Goal: Task Accomplishment & Management: Manage account settings

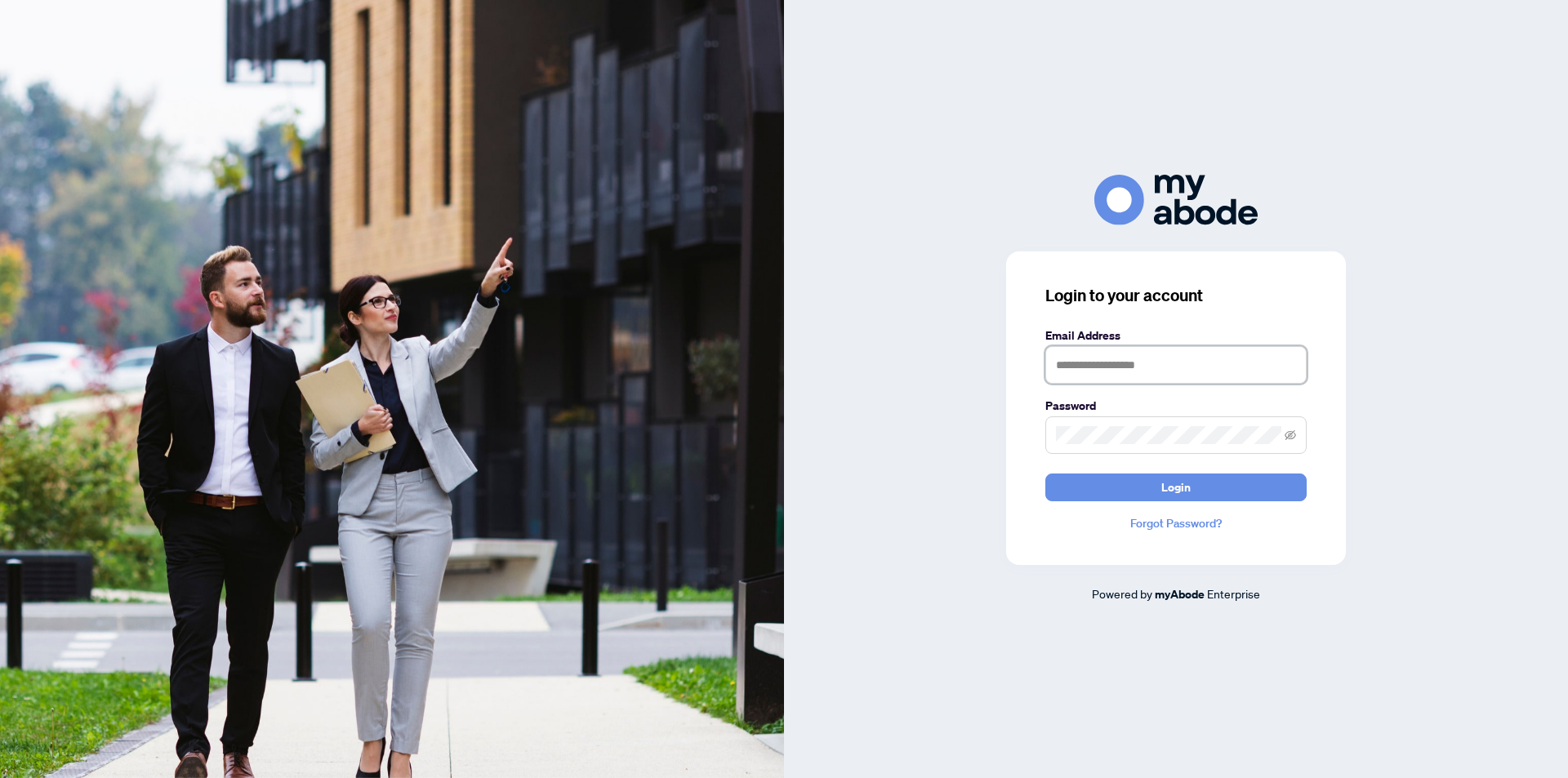
click at [1206, 370] on input "text" at bounding box center [1176, 364] width 262 height 37
type input "*"
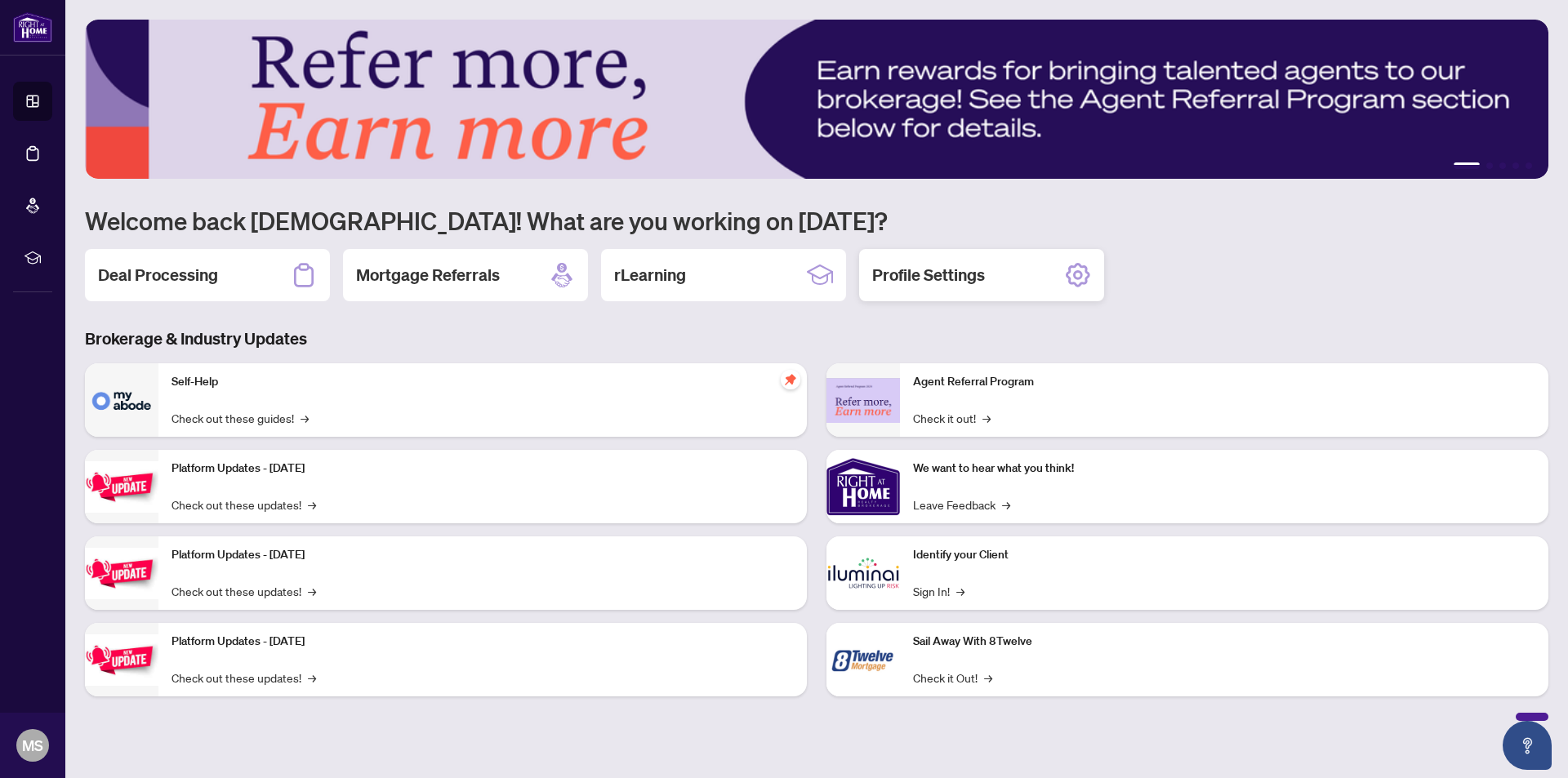
click at [941, 273] on h2 "Profile Settings" at bounding box center [928, 274] width 112 height 23
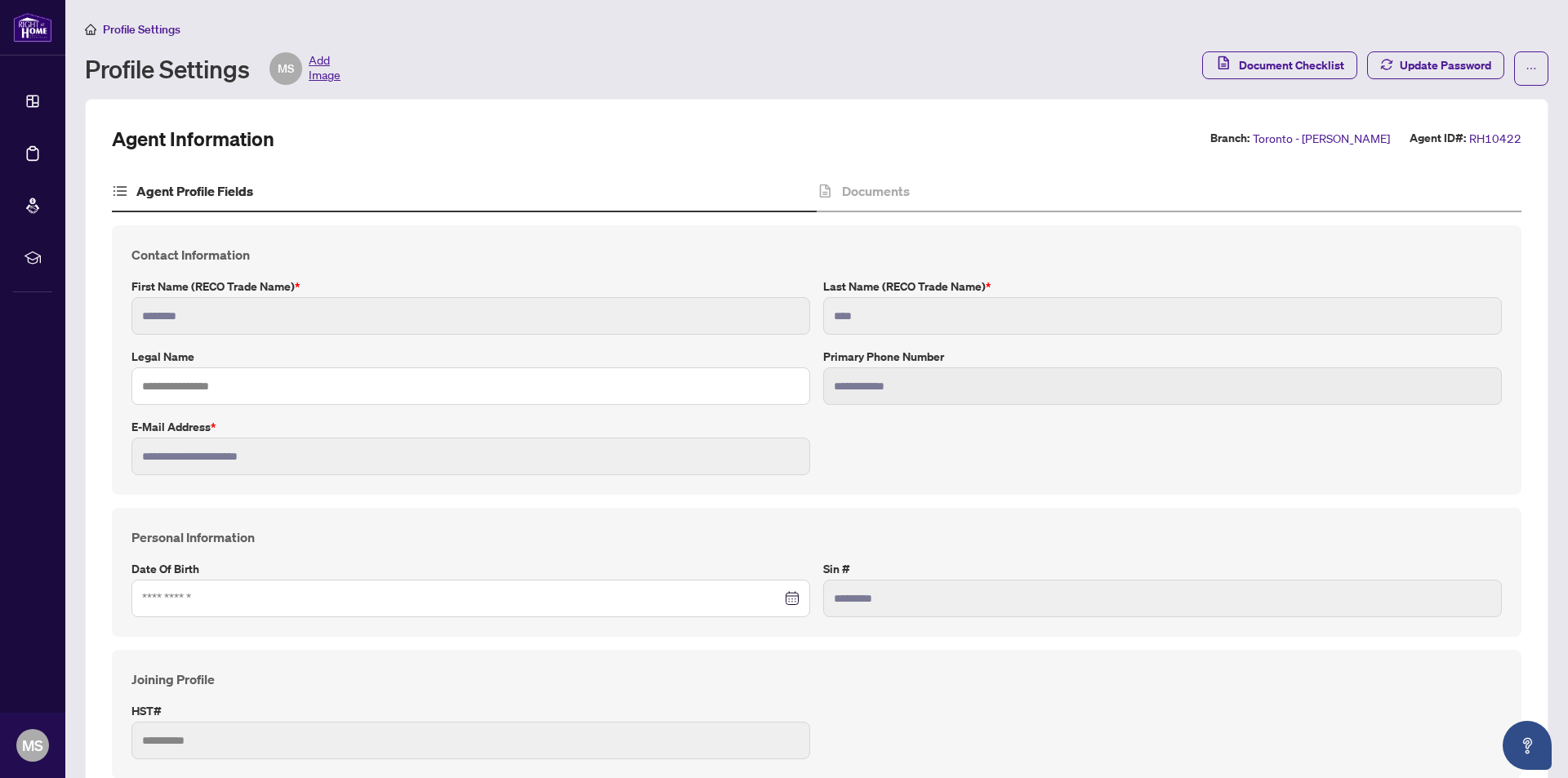
type input "****"
type input "**********"
click at [967, 192] on div "Documents" at bounding box center [1169, 191] width 705 height 41
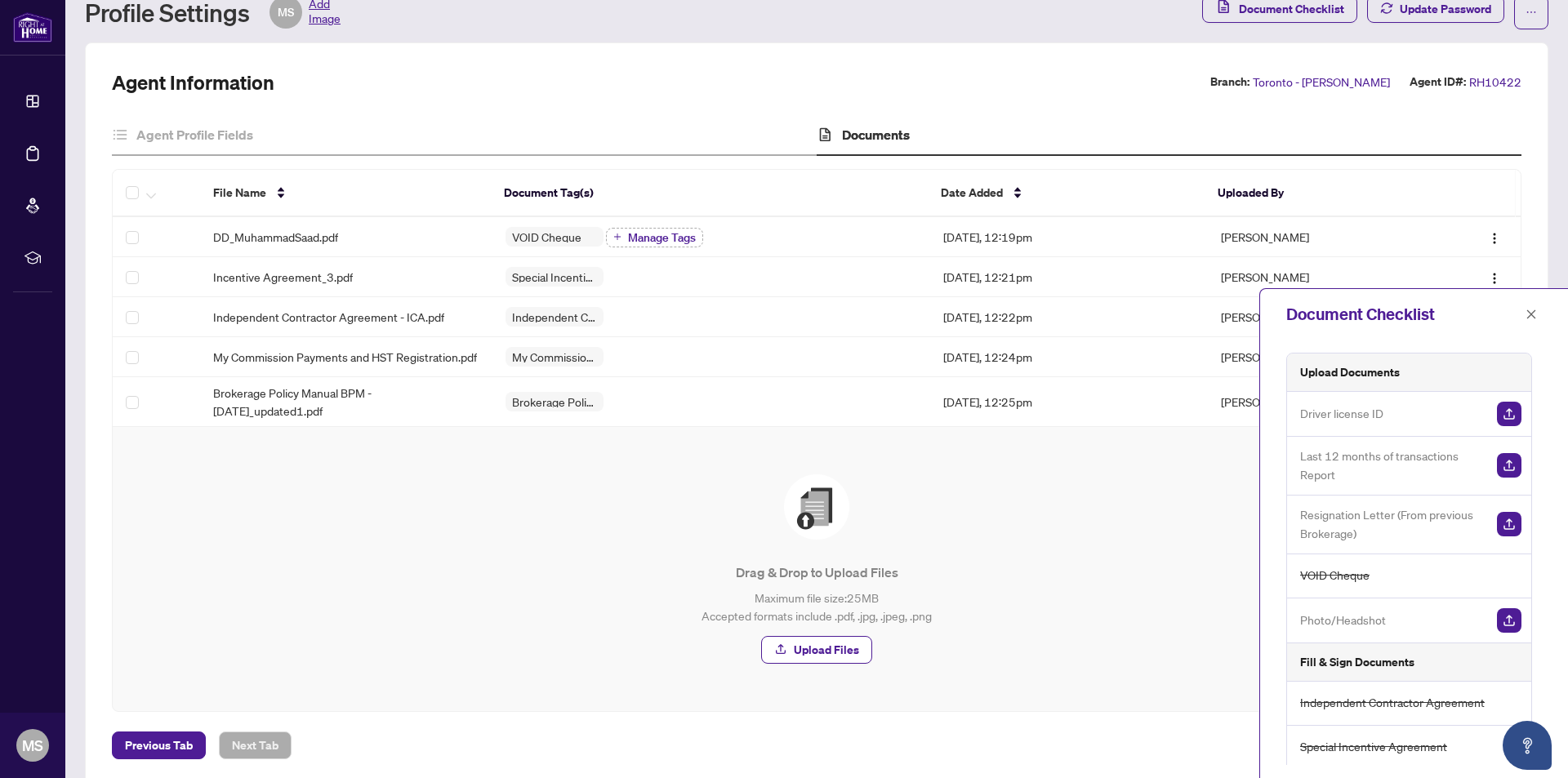
scroll to position [84, 0]
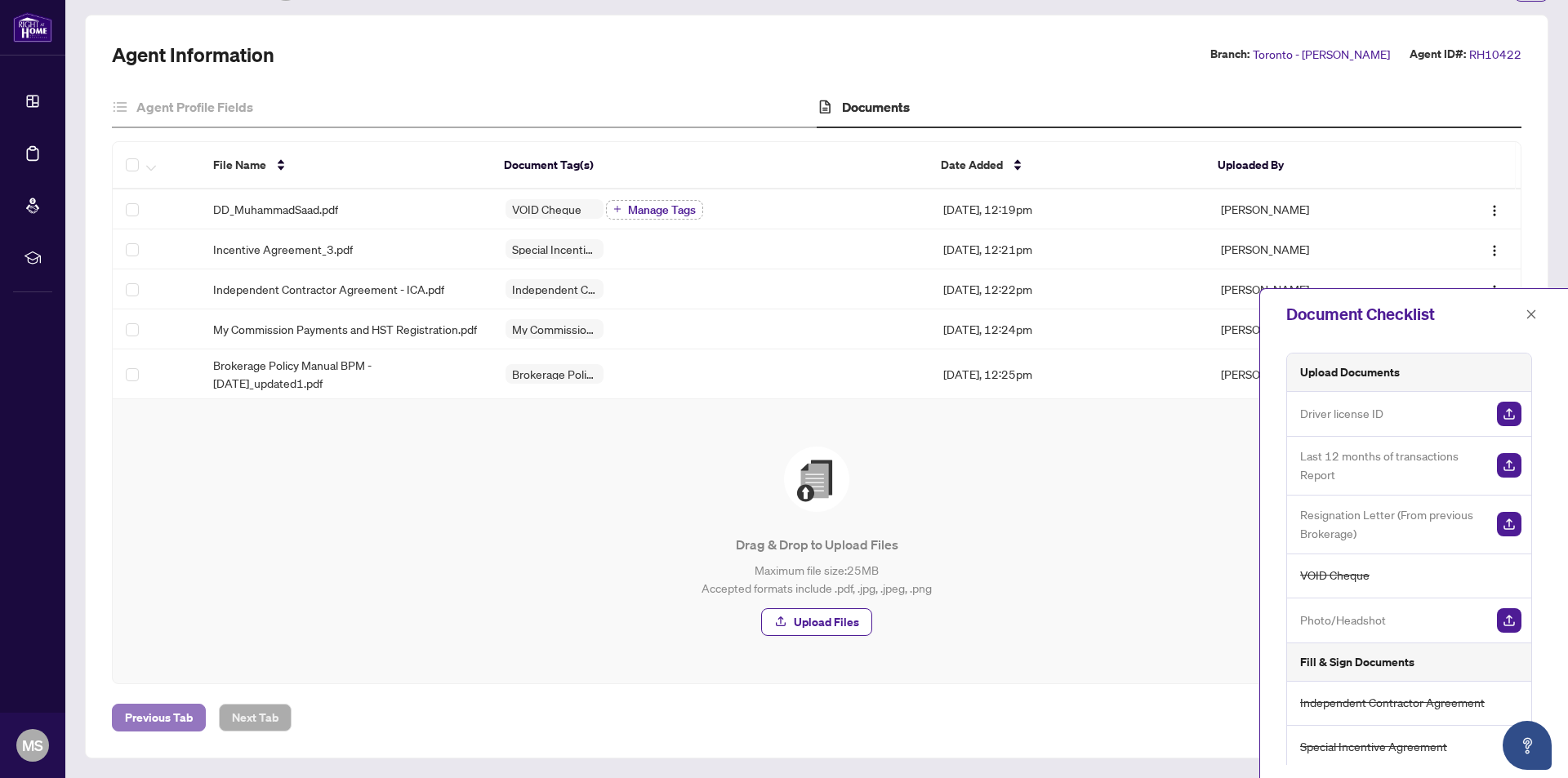
click at [162, 726] on span "Previous Tab" at bounding box center [159, 717] width 68 height 26
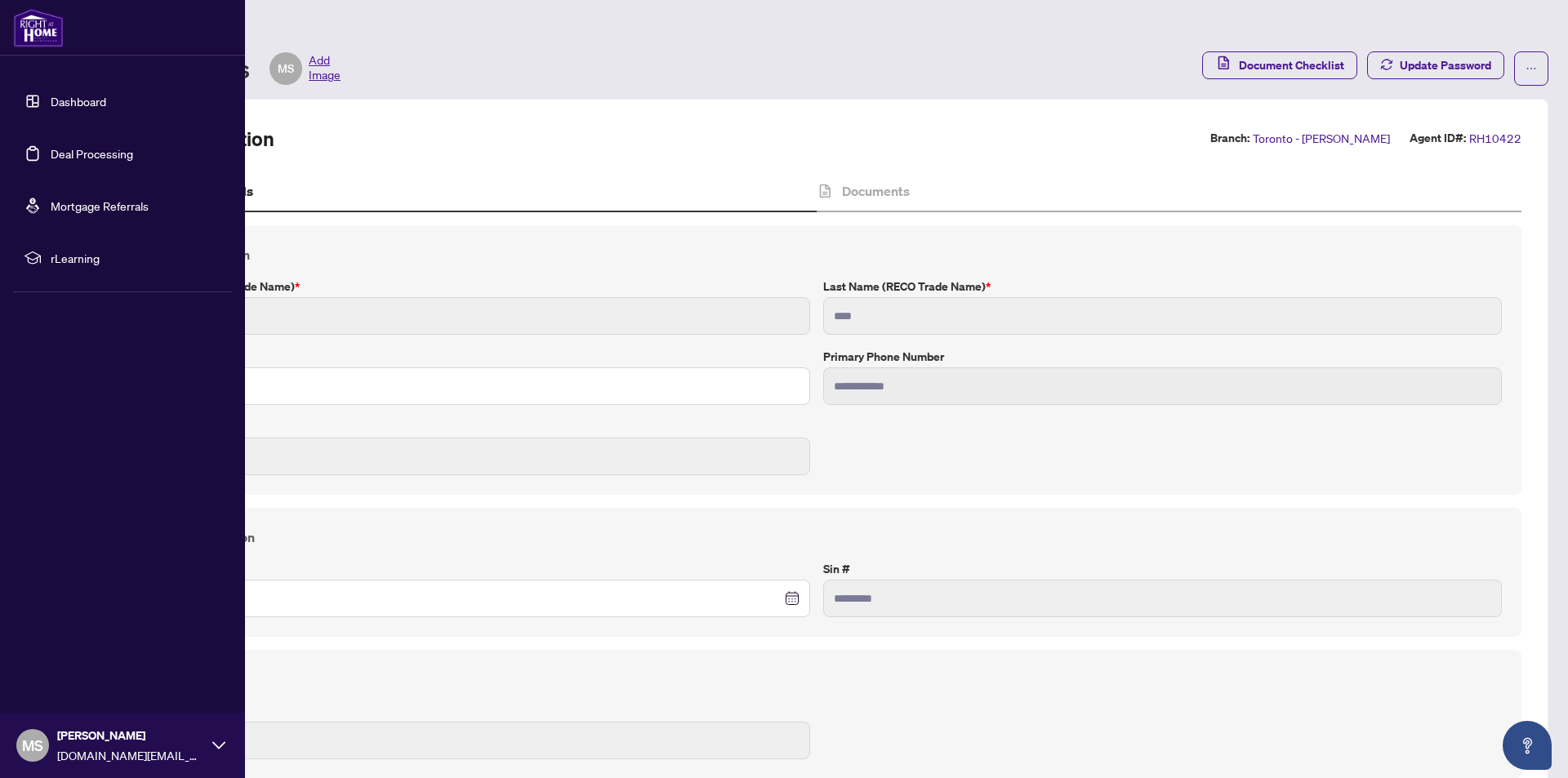
click at [79, 103] on link "Dashboard" at bounding box center [78, 101] width 55 height 14
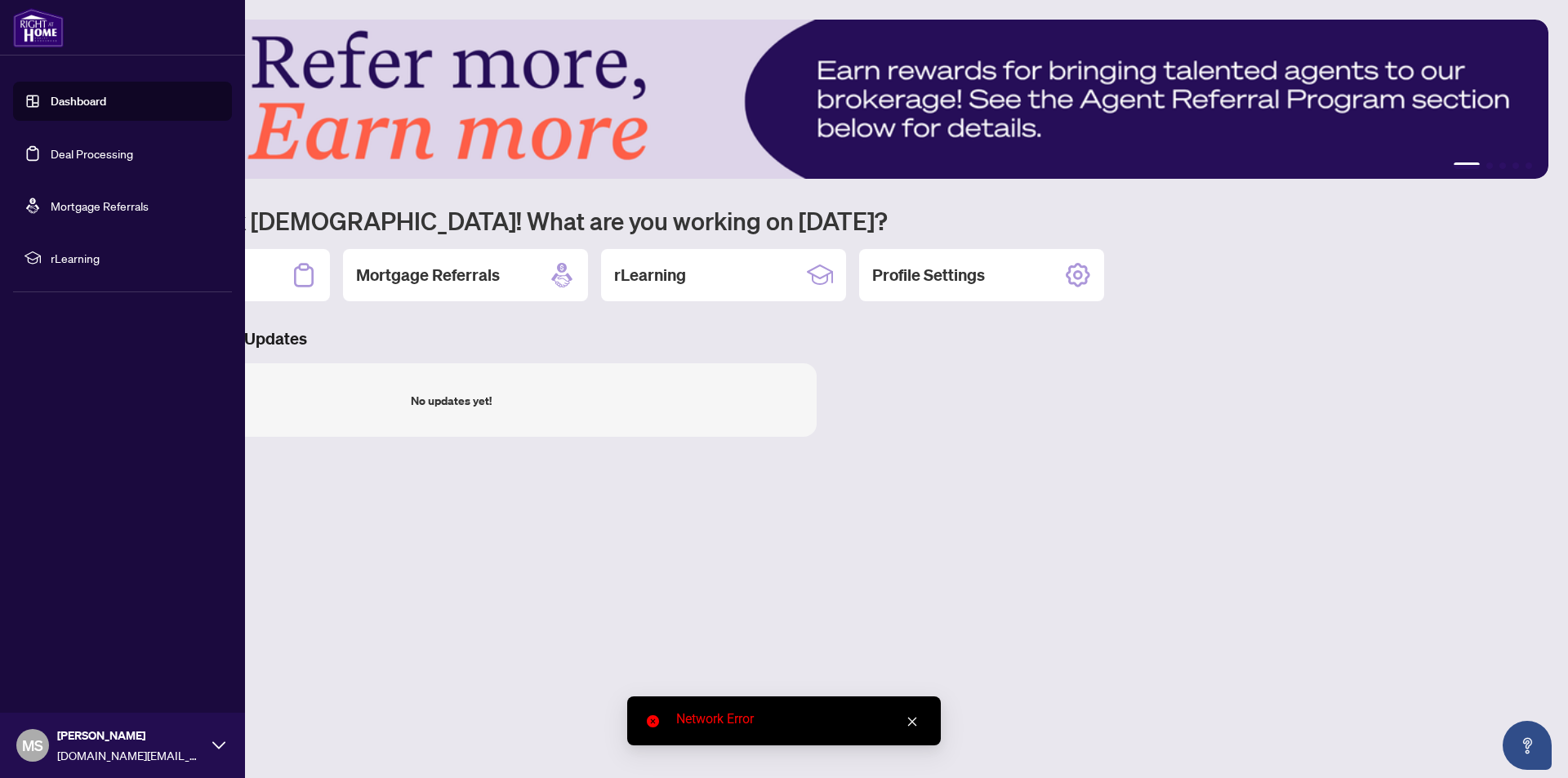
click at [72, 272] on li "rLearning" at bounding box center [122, 257] width 219 height 39
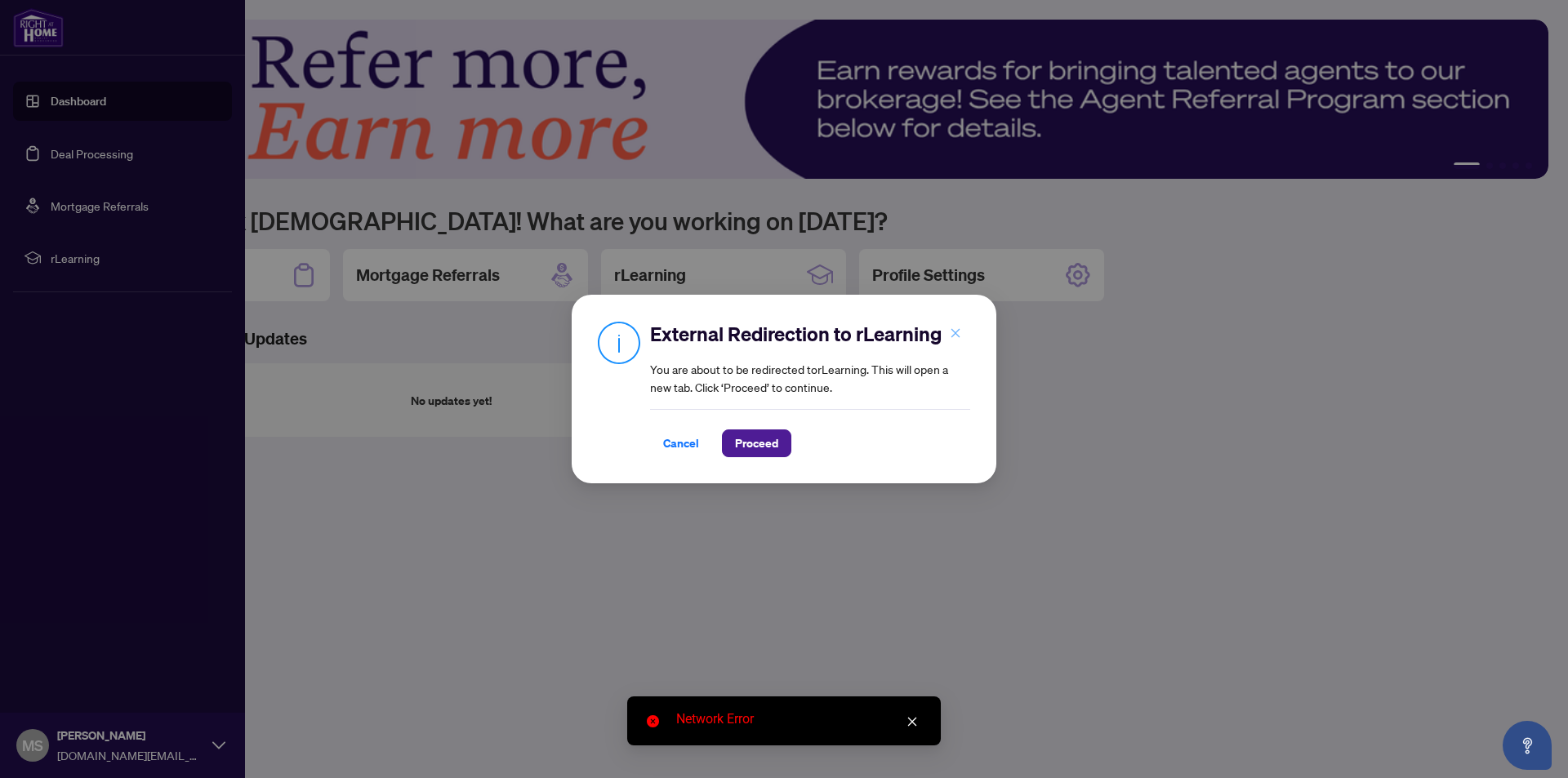
click at [963, 335] on button "button" at bounding box center [956, 333] width 33 height 28
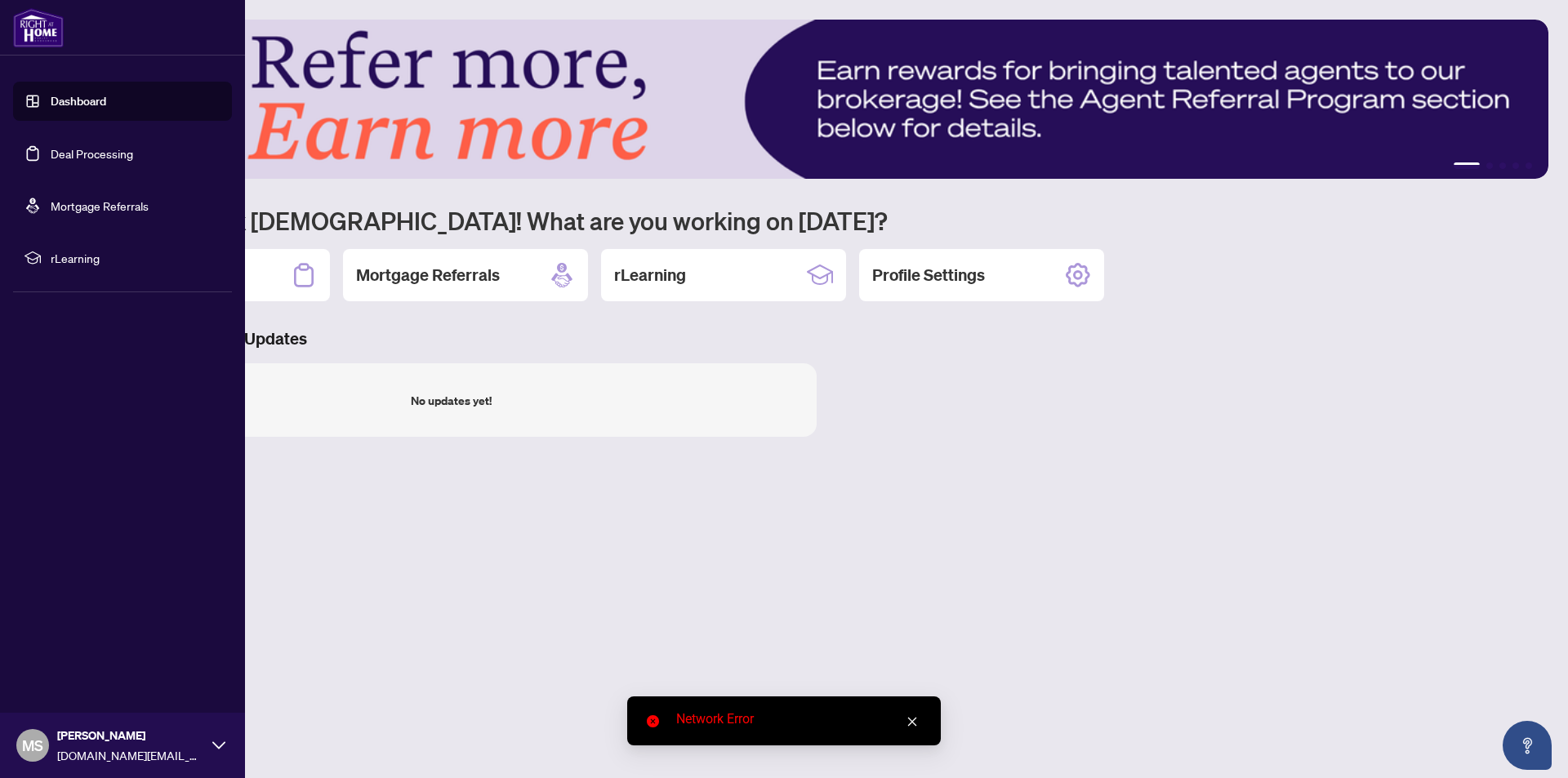
click at [133, 153] on link "Deal Processing" at bounding box center [91, 153] width 82 height 14
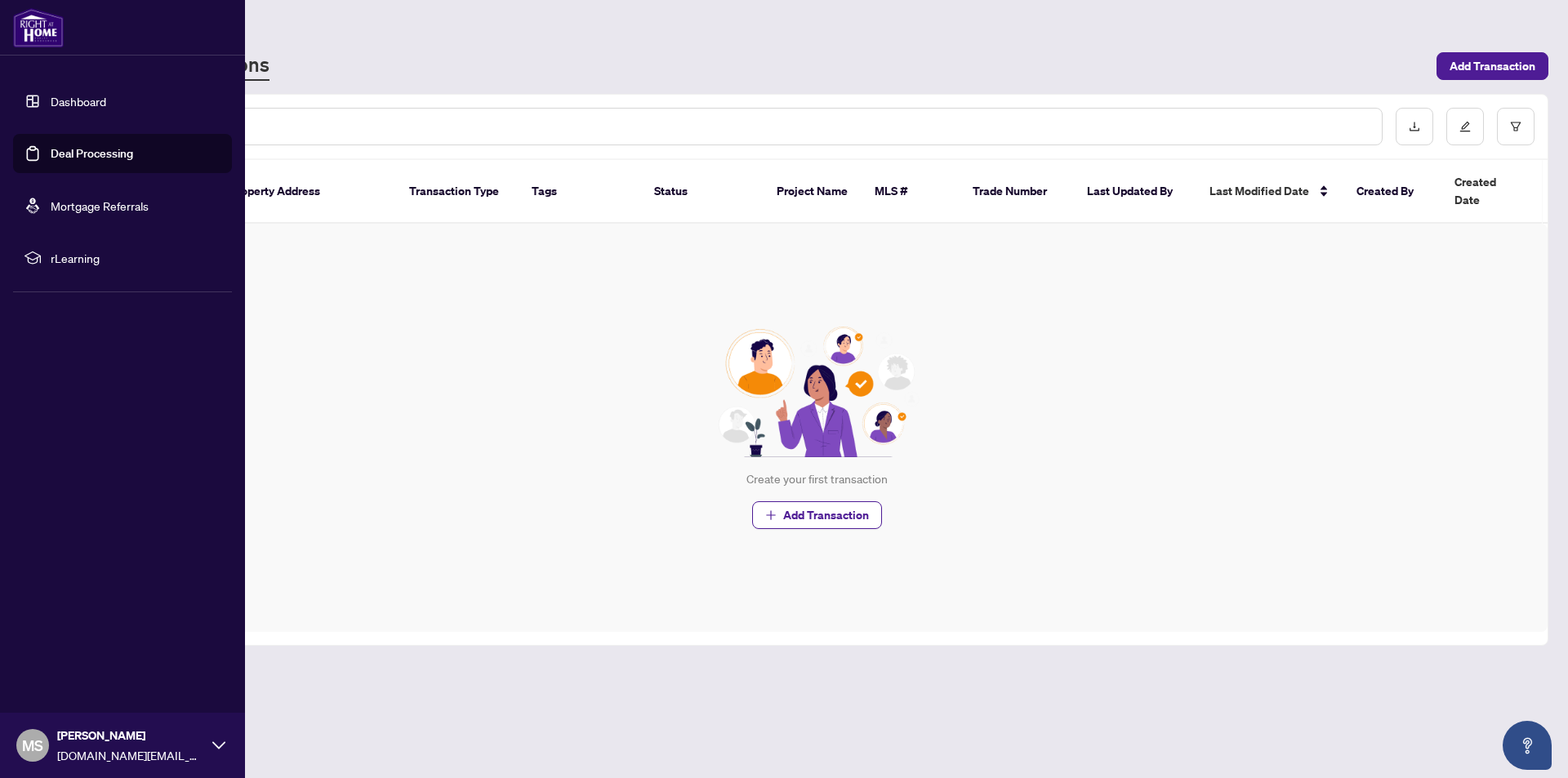
click at [57, 104] on link "Dashboard" at bounding box center [78, 101] width 55 height 14
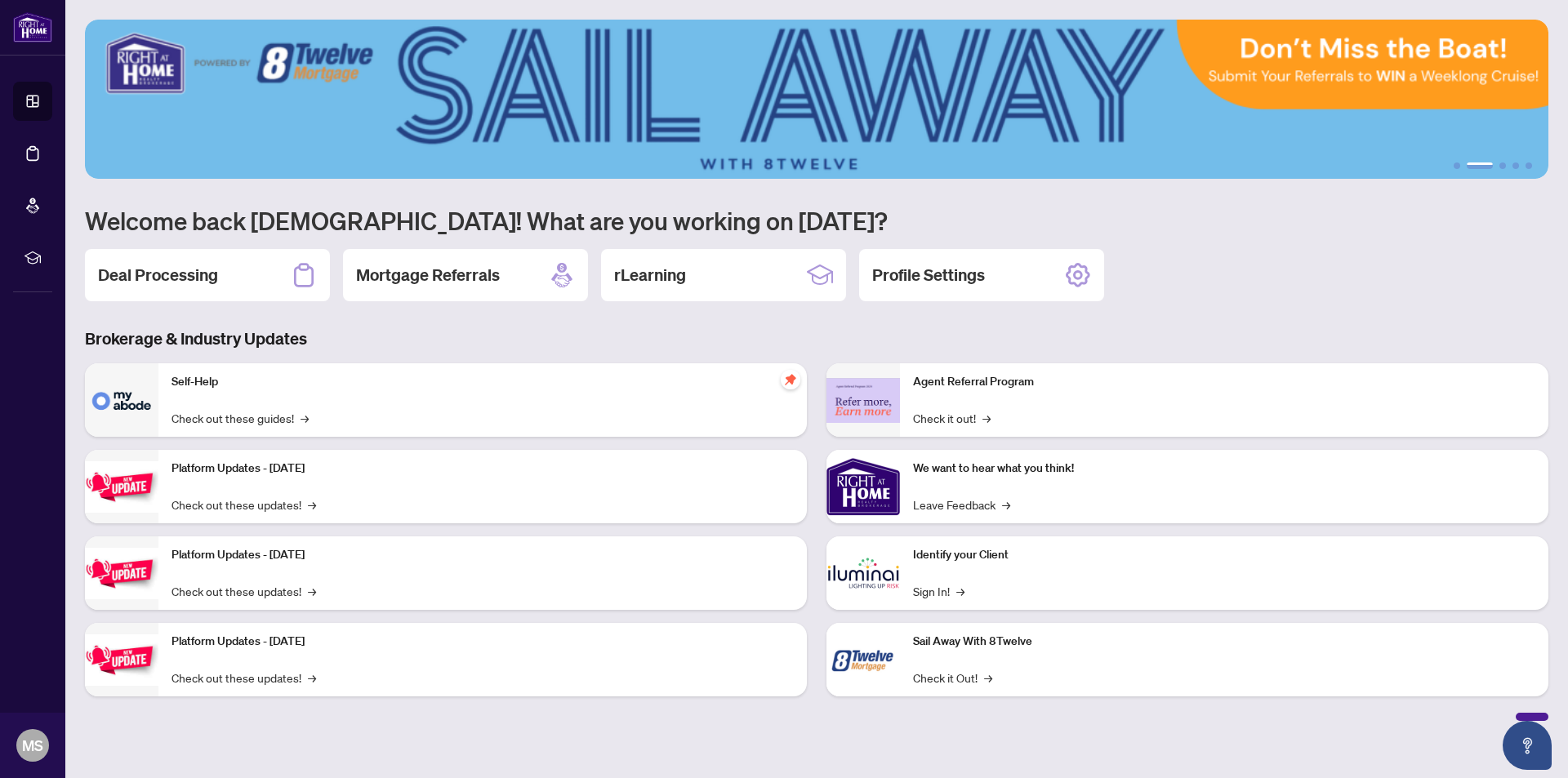
click at [1546, 715] on div at bounding box center [1533, 716] width 33 height 8
click at [970, 291] on div "Profile Settings" at bounding box center [982, 275] width 245 height 53
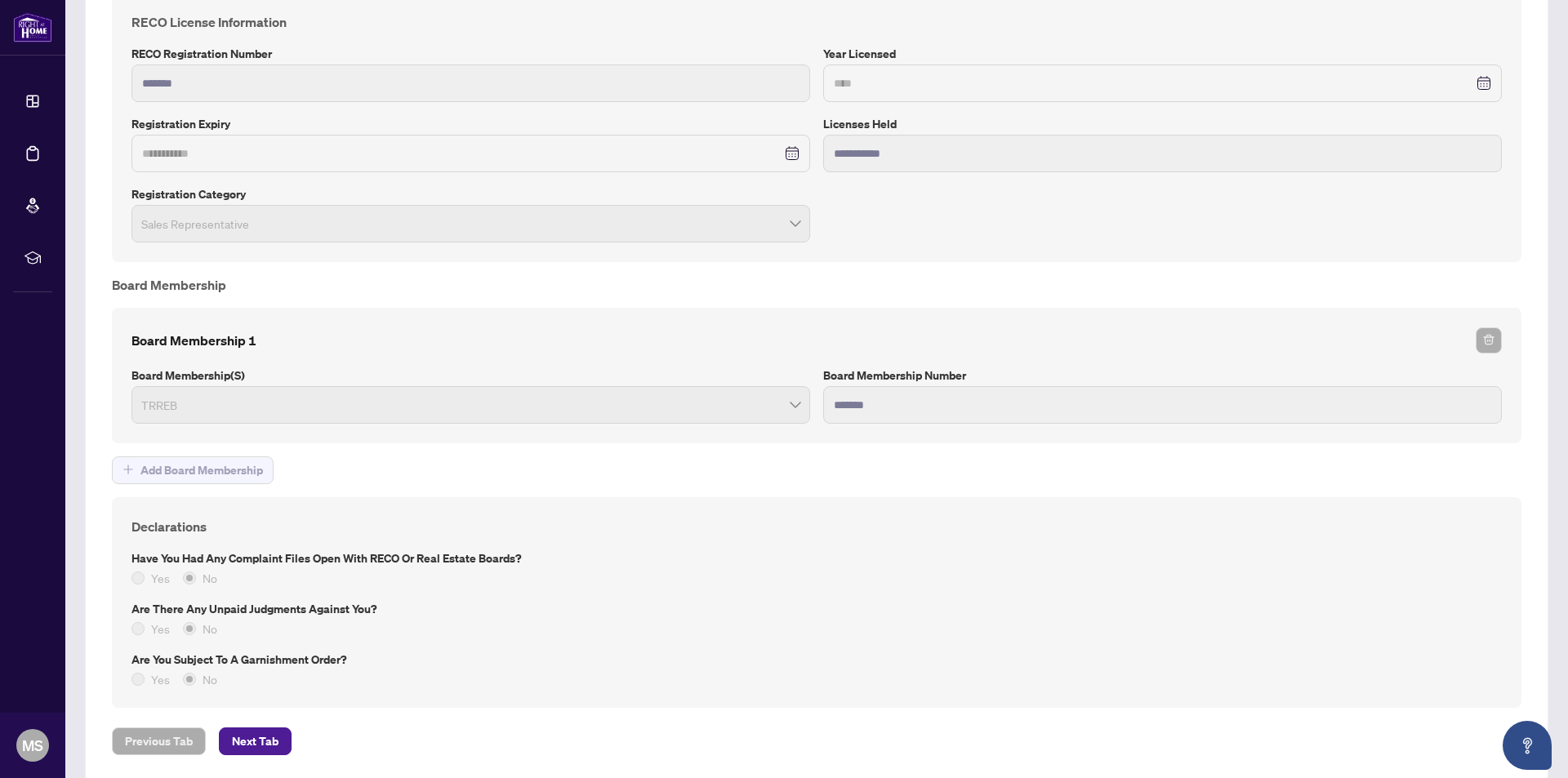
scroll to position [1209, 0]
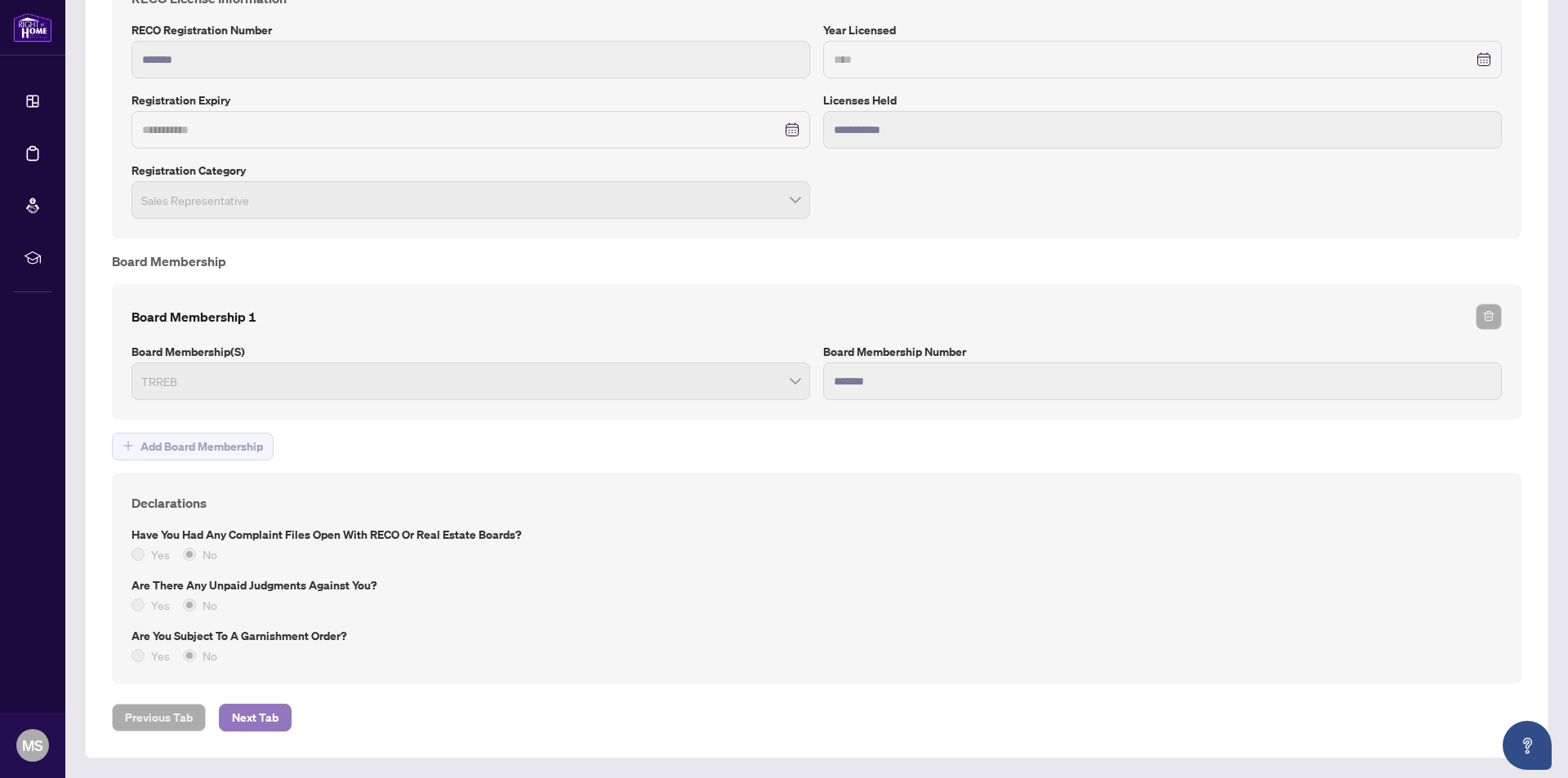
click at [245, 709] on span "Next Tab" at bounding box center [255, 717] width 46 height 26
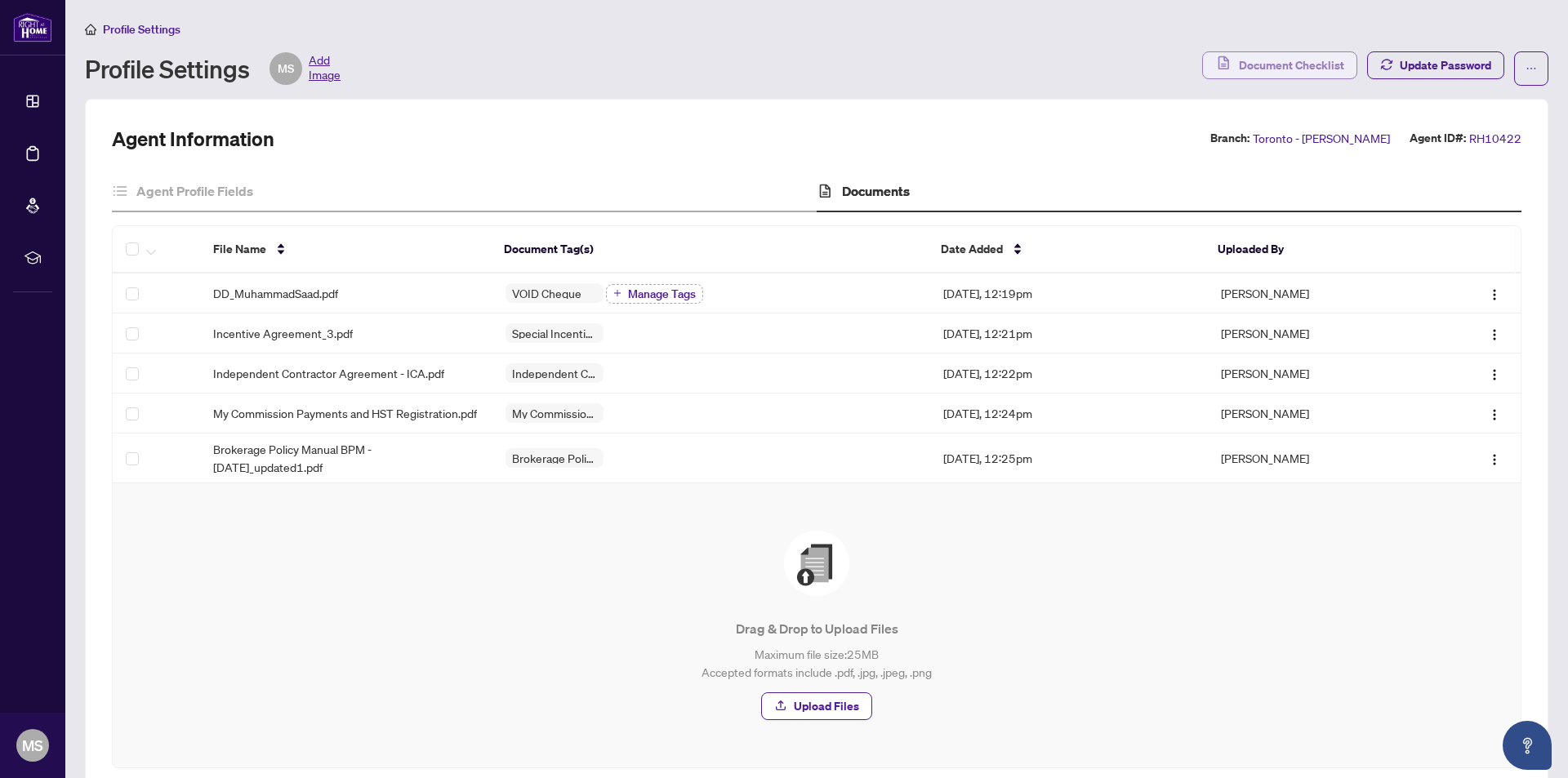
click at [1297, 70] on span "Document Checklist" at bounding box center [1292, 65] width 105 height 26
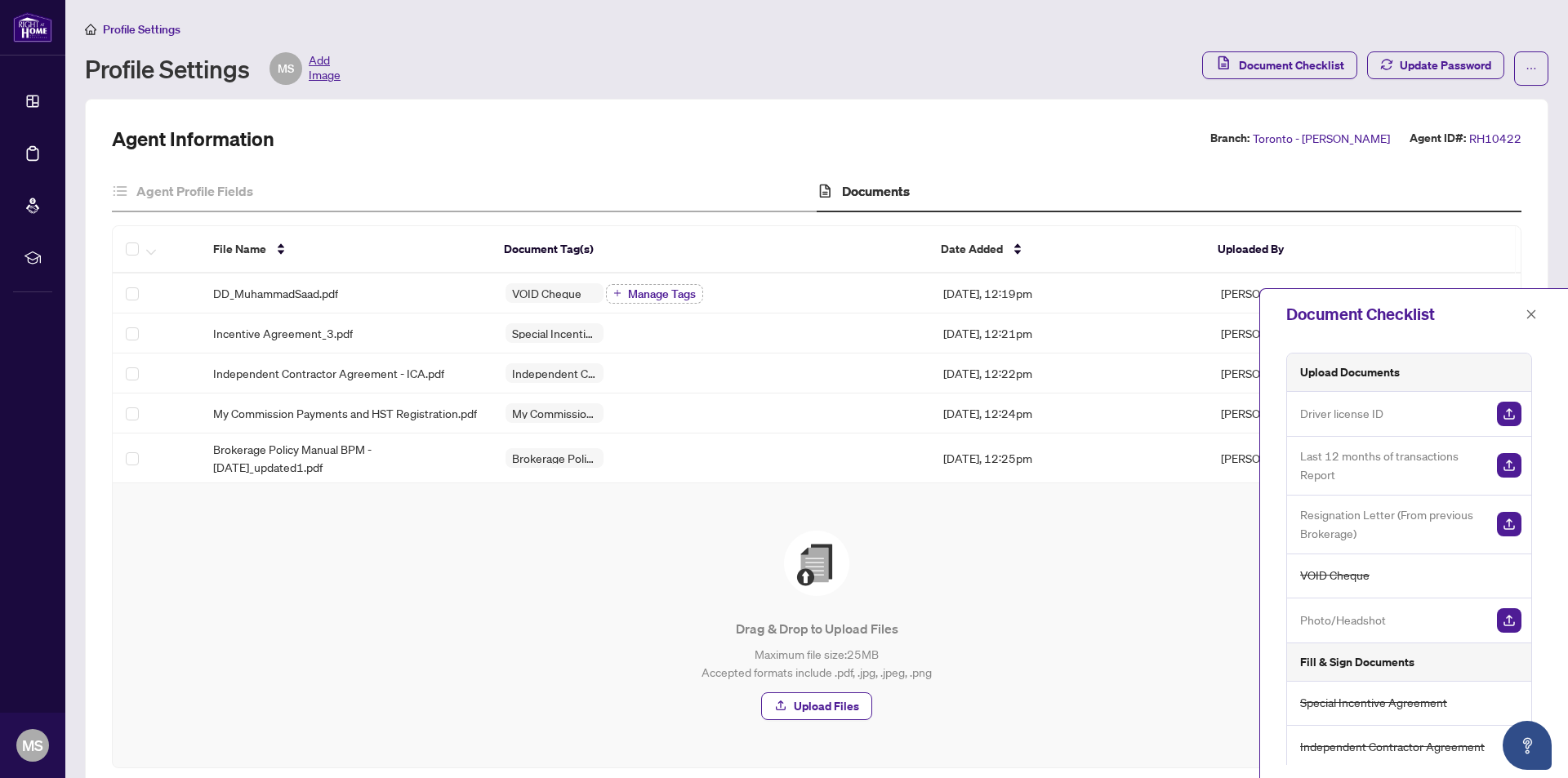
click at [1376, 524] on span "Resignation Letter (From previous Brokerage)" at bounding box center [1392, 524] width 184 height 38
click at [1076, 526] on div "Drag & Drop to Upload Files Maximum file size: 25 MB Accepted formats include .…" at bounding box center [817, 626] width 1342 height 219
click at [1502, 523] on img "button" at bounding box center [1509, 523] width 24 height 24
